Goal: Book appointment/travel/reservation

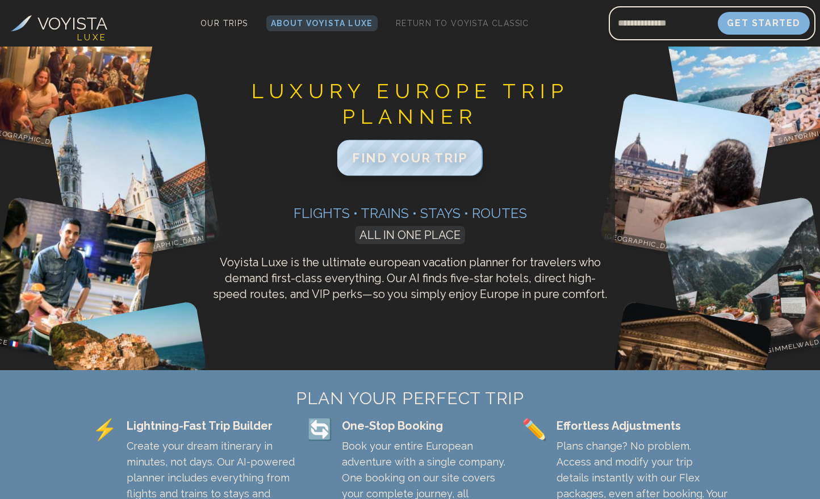
click at [413, 156] on span "FIND YOUR TRIP" at bounding box center [410, 157] width 116 height 15
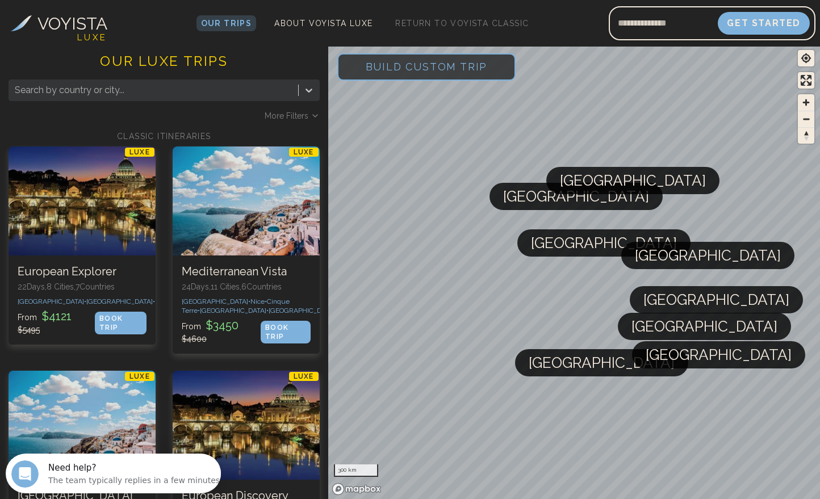
click at [387, 62] on span "Build Custom Trip" at bounding box center [426, 67] width 158 height 48
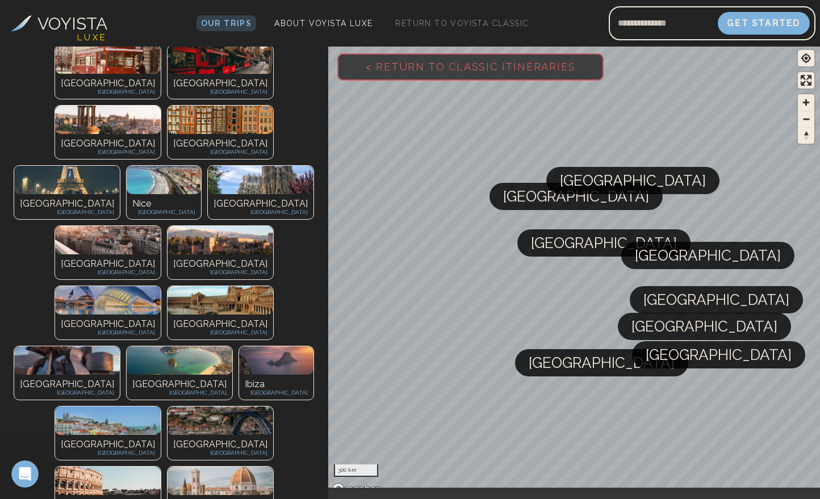
scroll to position [57, 0]
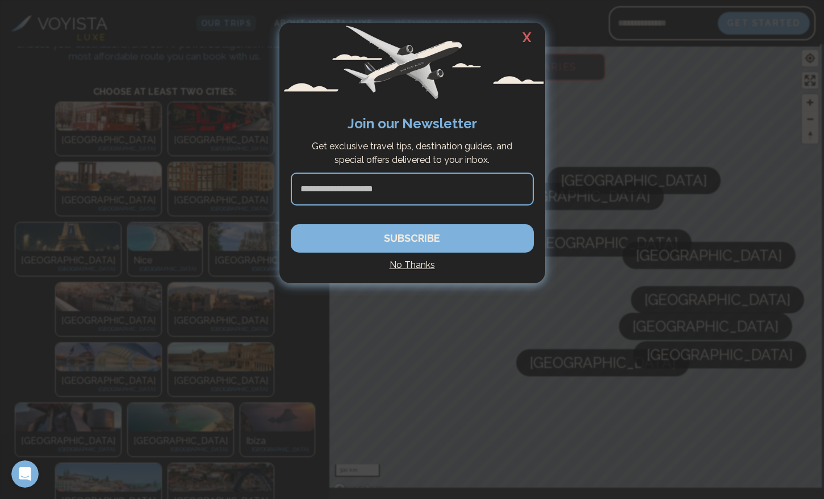
click at [526, 32] on h2 "X" at bounding box center [527, 38] width 36 height 30
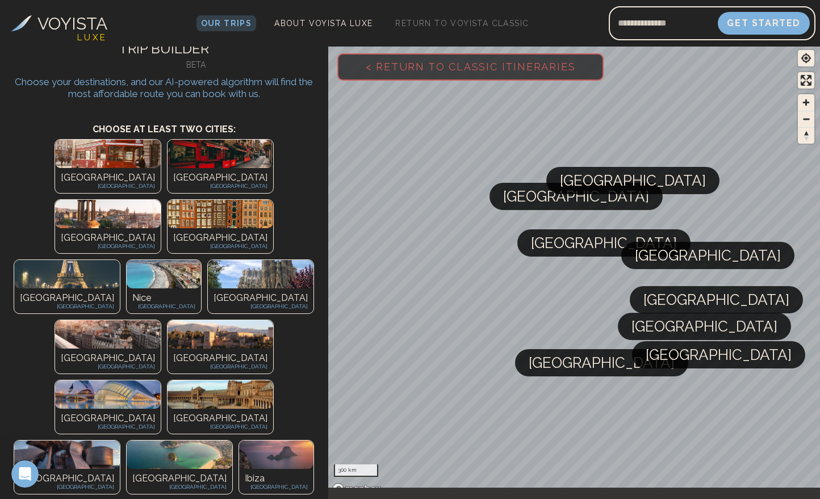
scroll to position [0, 0]
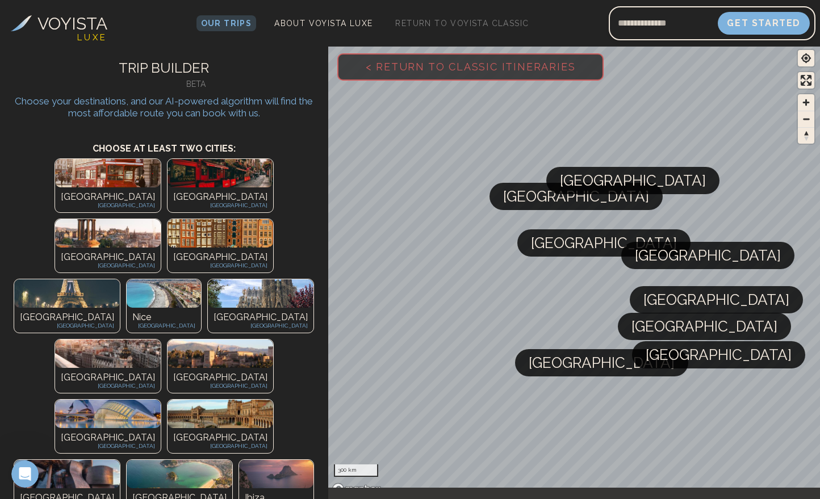
click at [245, 431] on p "[GEOGRAPHIC_DATA]" at bounding box center [220, 438] width 94 height 14
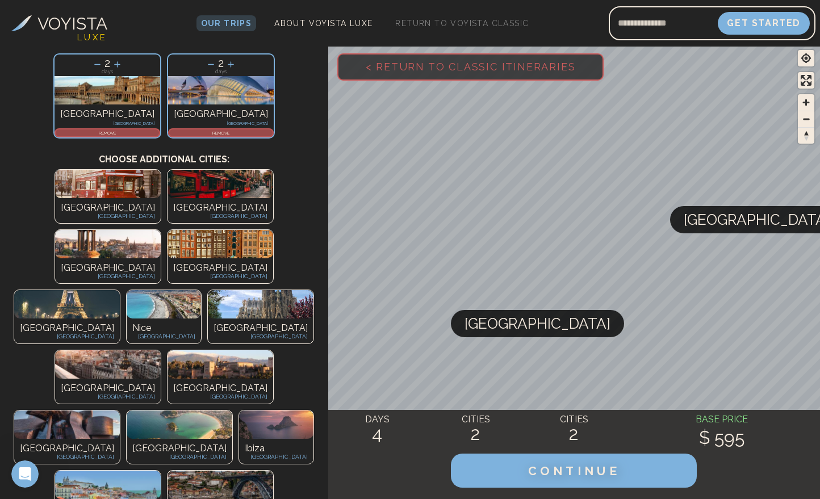
scroll to position [114, 0]
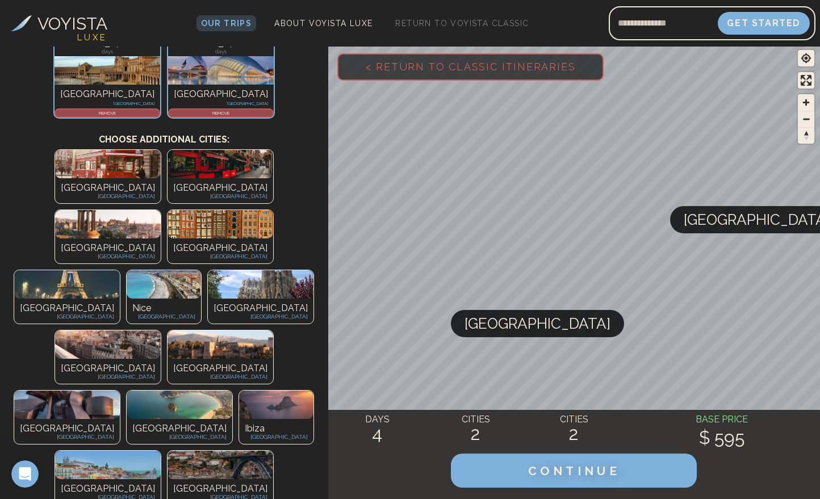
click at [722, 230] on span "[GEOGRAPHIC_DATA]" at bounding box center [757, 219] width 146 height 27
click at [480, 327] on span "[GEOGRAPHIC_DATA]" at bounding box center [537, 323] width 146 height 27
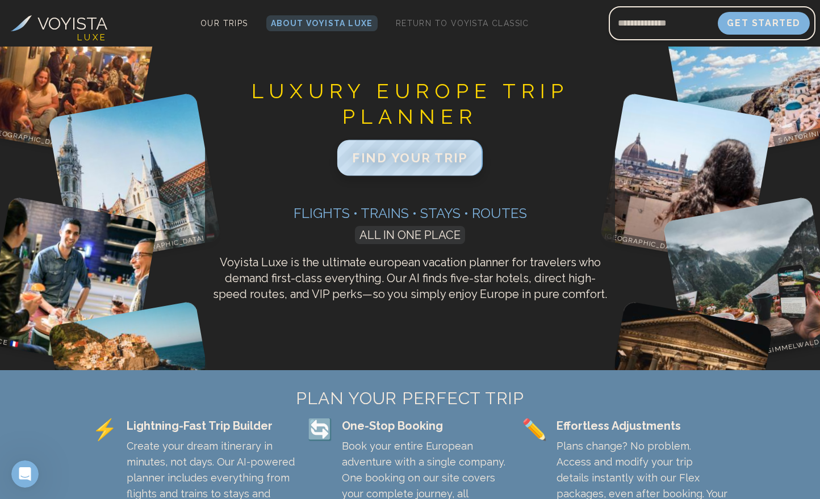
click at [401, 164] on span "FIND YOUR TRIP" at bounding box center [410, 157] width 116 height 15
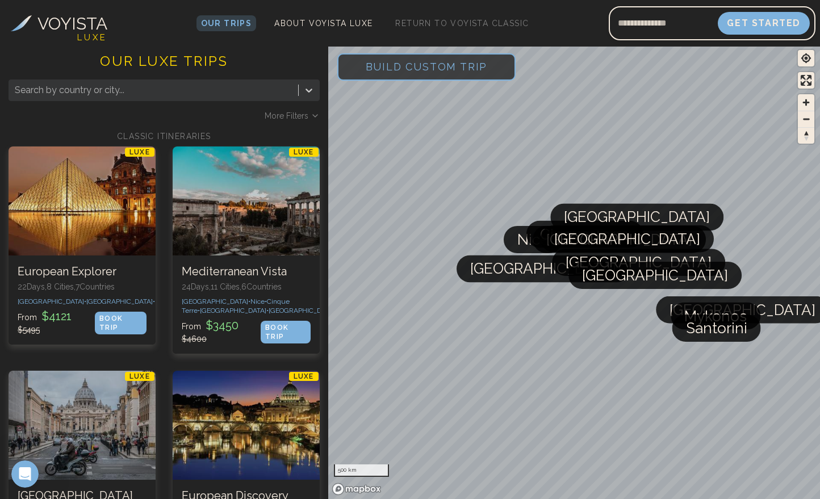
click at [399, 67] on span "Build Custom Trip" at bounding box center [426, 67] width 158 height 48
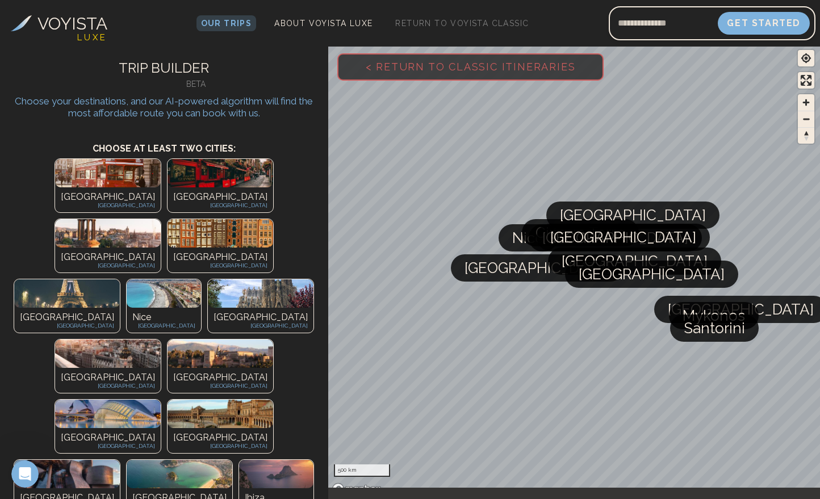
click at [167, 189] on div "[GEOGRAPHIC_DATA] [GEOGRAPHIC_DATA]" at bounding box center [220, 199] width 106 height 25
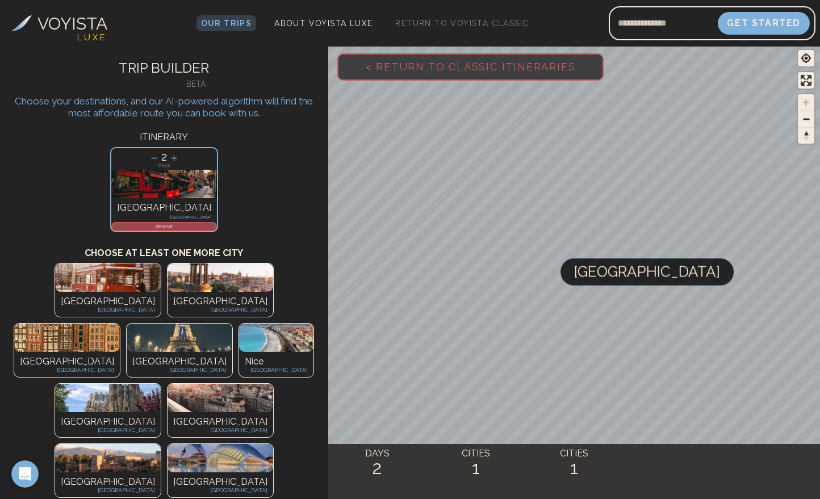
click at [167, 283] on img at bounding box center [220, 277] width 106 height 28
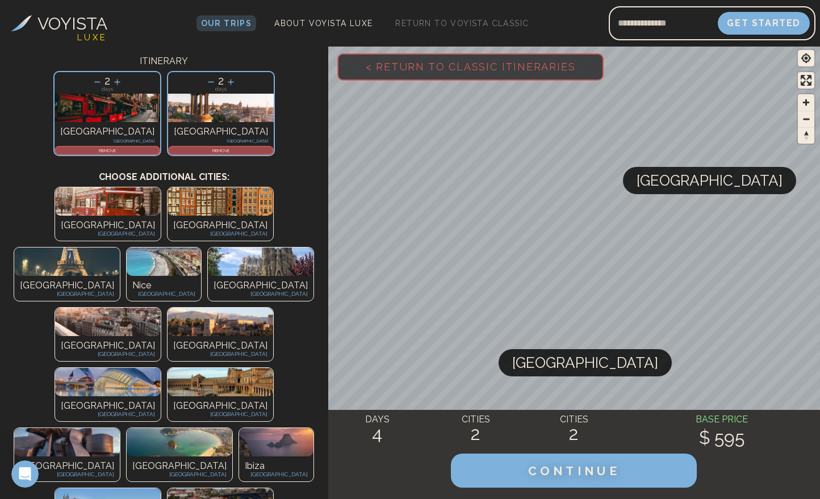
scroll to position [57, 0]
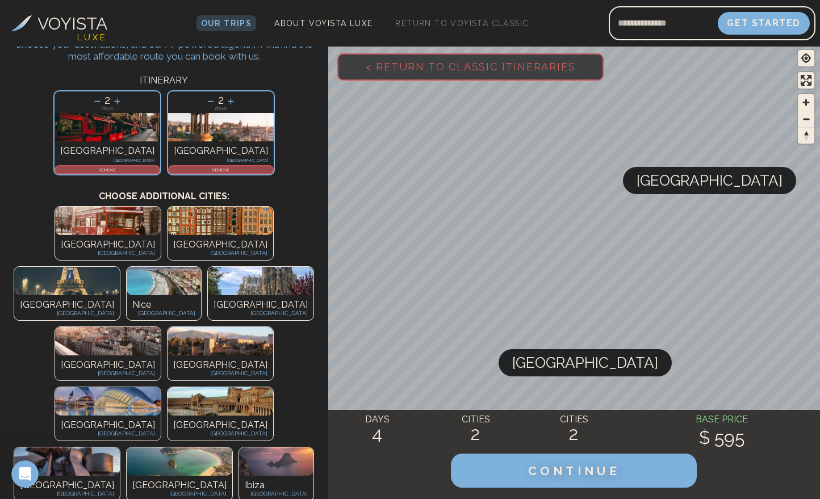
click at [123, 100] on icon at bounding box center [117, 101] width 12 height 12
click at [228, 101] on icon at bounding box center [231, 101] width 6 height 6
click at [575, 474] on span "CONTINUE" at bounding box center [574, 470] width 97 height 15
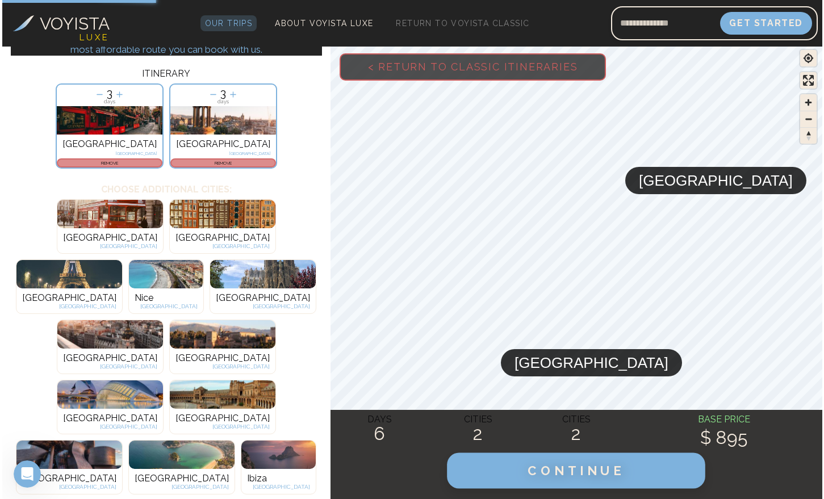
scroll to position [0, 0]
